Goal: Obtain resource: Download file/media

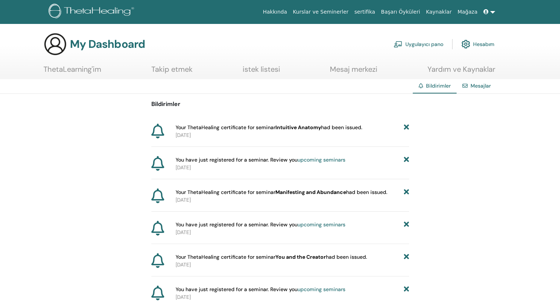
click at [378, 10] on link "sertifika" at bounding box center [364, 12] width 27 height 14
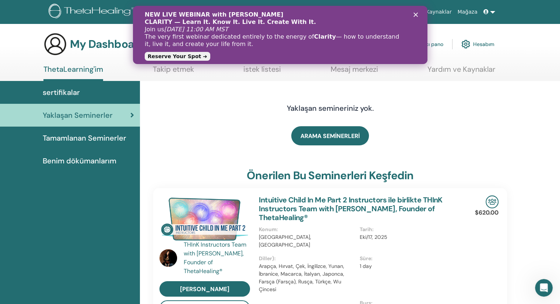
click at [60, 136] on span "Tamamlanan Seminerler" at bounding box center [85, 138] width 84 height 11
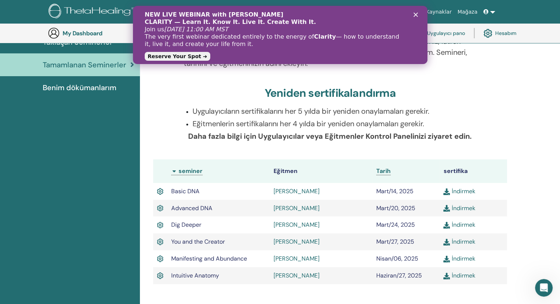
scroll to position [130, 0]
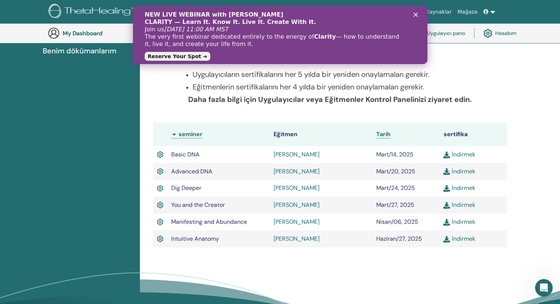
click at [468, 239] on link "İndirmek" at bounding box center [459, 239] width 32 height 8
click at [417, 12] on div "NEW LIVE WEBINAR with Vianna Stibal CLARITY — Learn It. Know It. Live It. Creat…" at bounding box center [280, 35] width 295 height 52
click at [417, 14] on icon "Kapat" at bounding box center [415, 15] width 4 height 4
